Goal: Communication & Community: Answer question/provide support

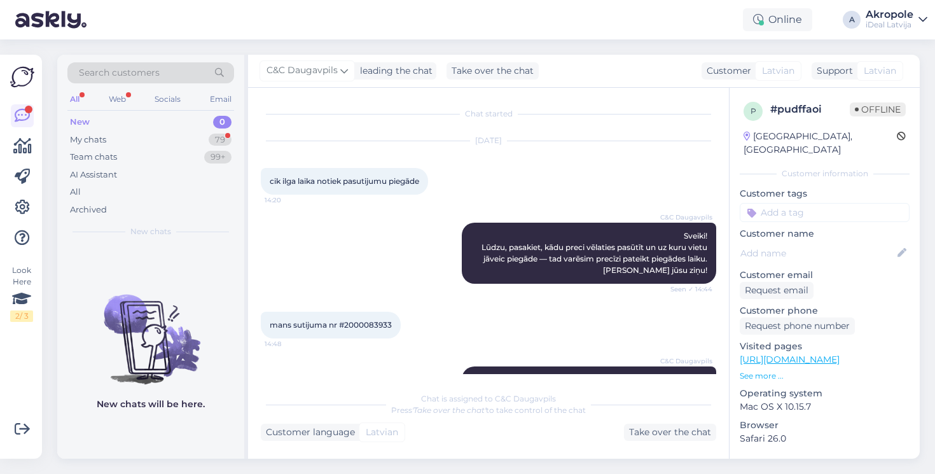
scroll to position [125, 0]
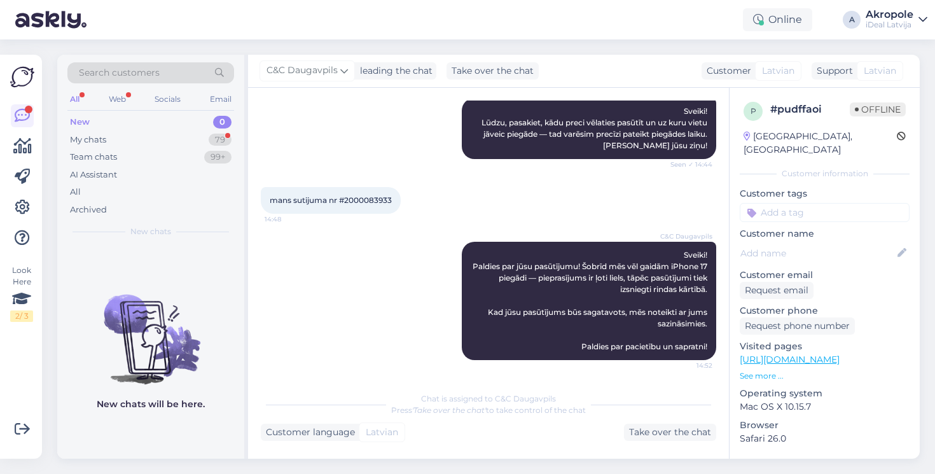
click at [128, 119] on div "New 0" at bounding box center [150, 122] width 167 height 18
click at [153, 140] on div "My chats 79" at bounding box center [150, 140] width 167 height 18
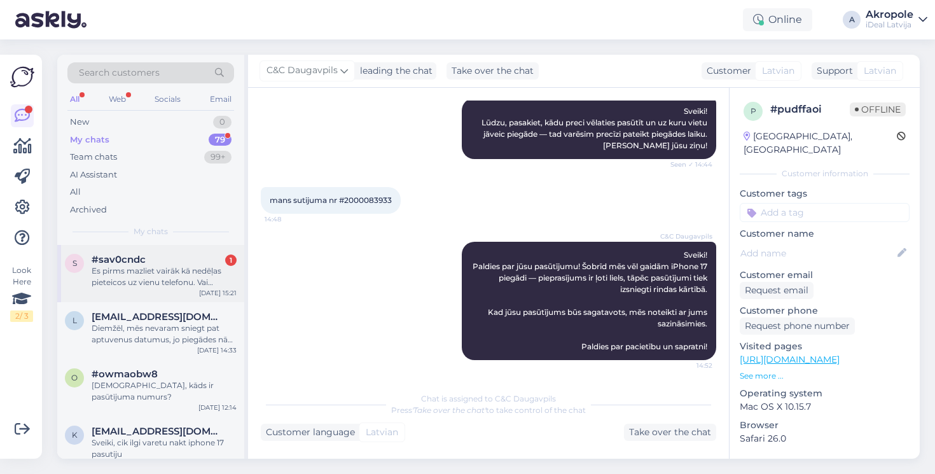
click at [170, 282] on div "Es pirms mazliet vairāk kā nedēļas pieteicos uz vienu telefonu. Vai telefoni ti…" at bounding box center [164, 276] width 145 height 23
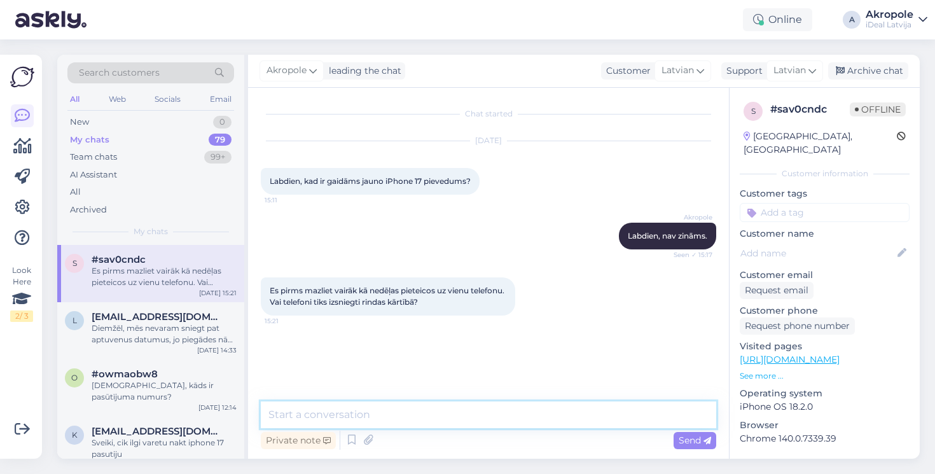
click at [424, 408] on textarea at bounding box center [488, 414] width 455 height 27
type textarea "Jā"
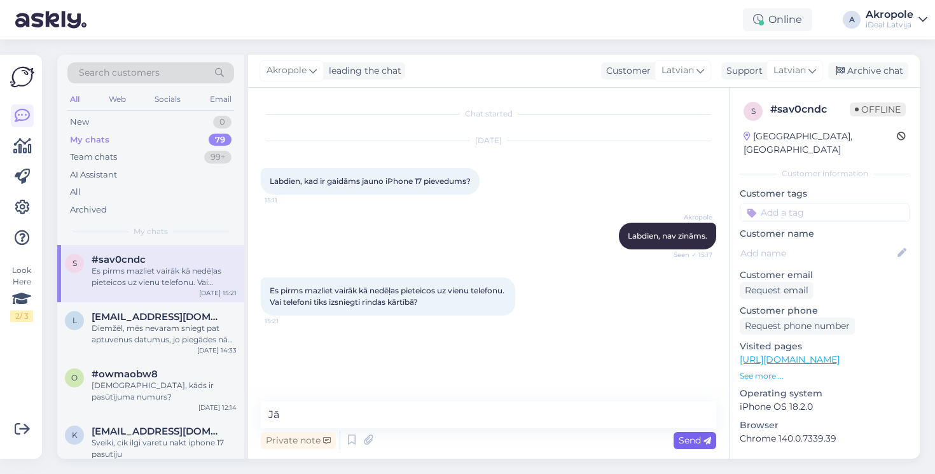
click at [696, 439] on span "Send" at bounding box center [694, 439] width 32 height 11
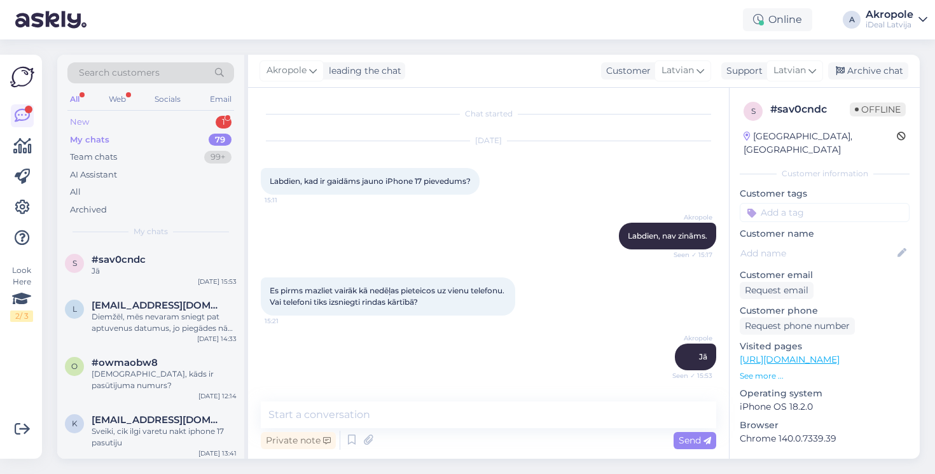
click at [200, 113] on div "New 1" at bounding box center [150, 122] width 167 height 18
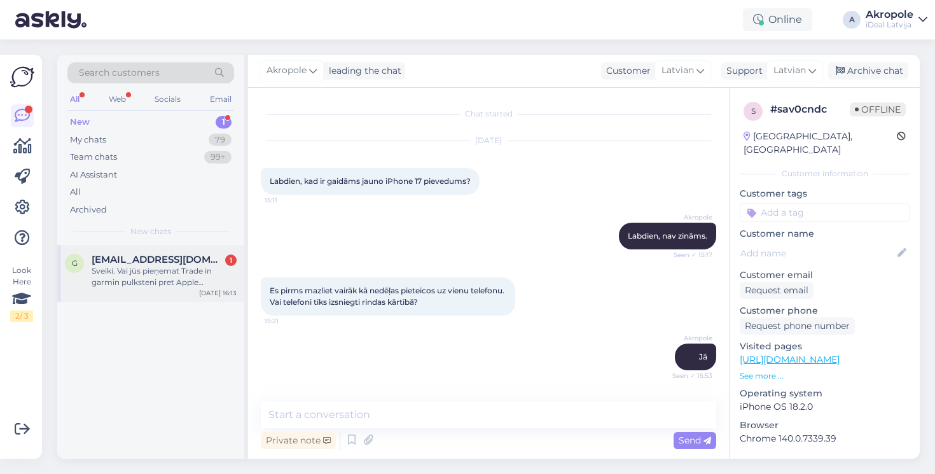
click at [182, 256] on span "[EMAIL_ADDRESS][DOMAIN_NAME]" at bounding box center [158, 259] width 132 height 11
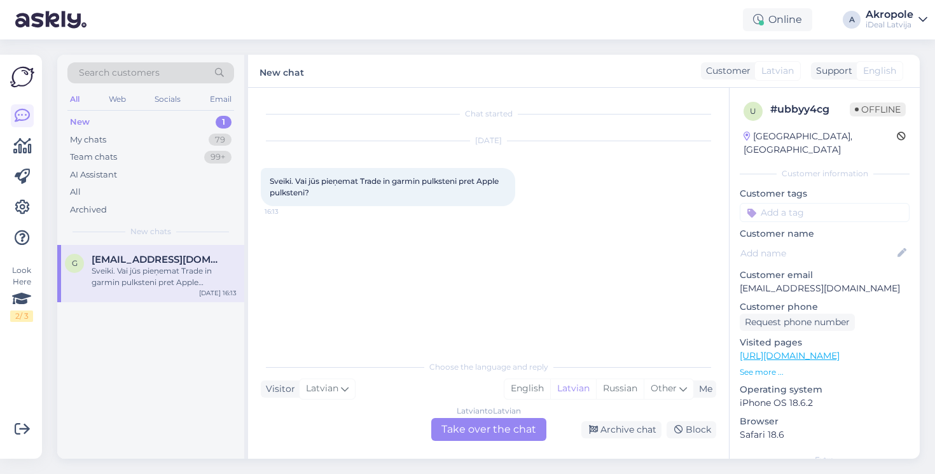
click at [478, 430] on div "Latvian to Latvian Take over the chat" at bounding box center [488, 429] width 115 height 23
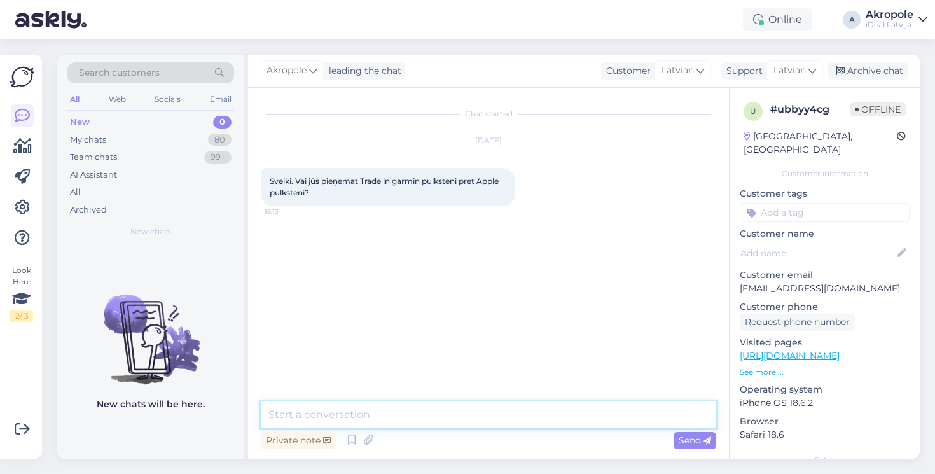
click at [457, 414] on textarea at bounding box center [488, 414] width 455 height 27
type textarea "Labdien!"
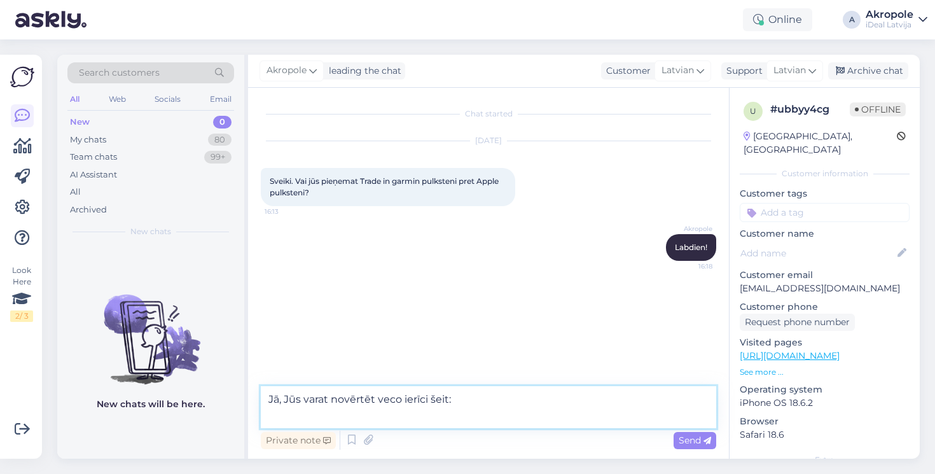
paste textarea "[URL][DOMAIN_NAME]"
click at [377, 401] on textarea "Jā, Jūs varat novērtēt veco ierīci šeit: [URL][DOMAIN_NAME]" at bounding box center [488, 407] width 455 height 42
type textarea "Jā, Jūs varat novērtēt savu veco ierīci šeit: [URL][DOMAIN_NAME]"
click at [510, 409] on textarea "Jā, Jūs varat novērtēt savu veco ierīci šeit: [URL][DOMAIN_NAME]" at bounding box center [488, 407] width 455 height 42
